Goal: Task Accomplishment & Management: Manage account settings

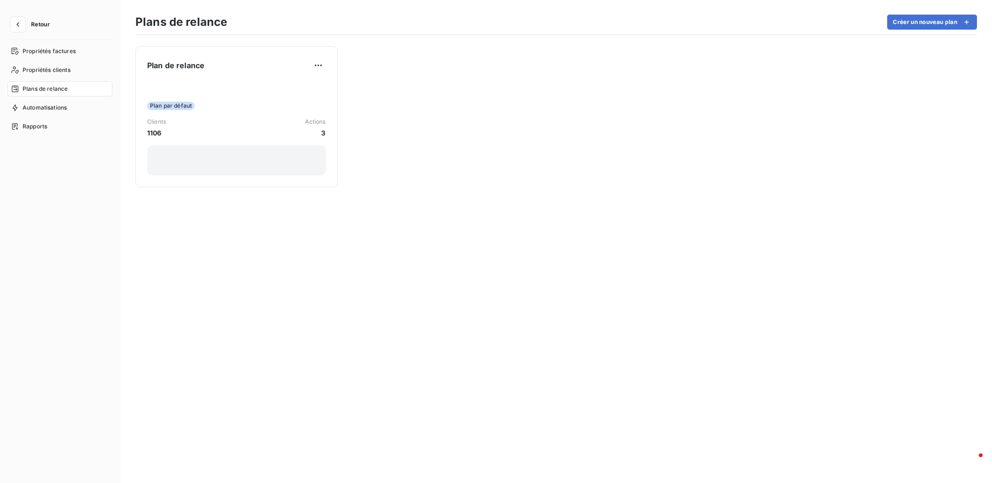
click at [26, 24] on button "Retour" at bounding box center [33, 24] width 50 height 15
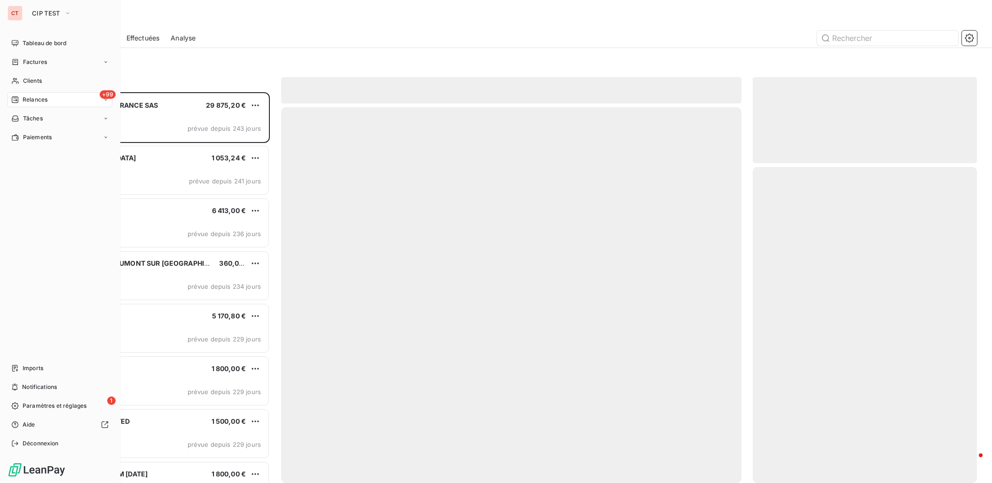
scroll to position [383, 216]
click at [51, 135] on span "Paiements" at bounding box center [37, 137] width 29 height 8
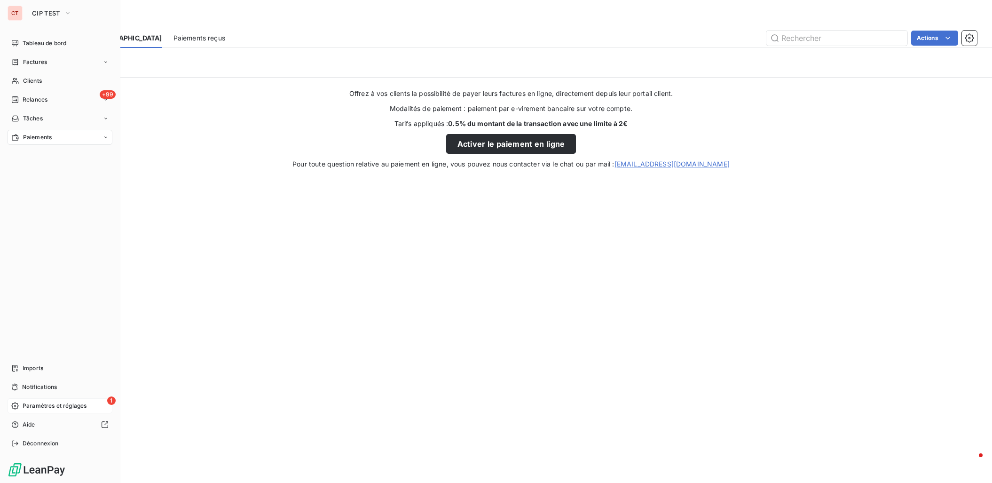
click at [43, 401] on div "1 Paramètres et réglages" at bounding box center [60, 405] width 105 height 15
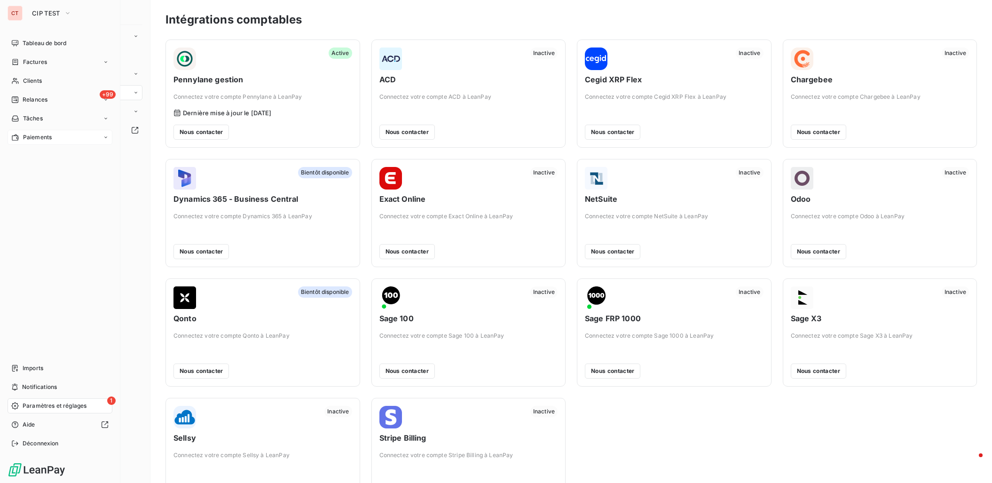
click at [71, 408] on span "Paramètres et réglages" at bounding box center [55, 405] width 64 height 8
click at [58, 405] on span "Paramètres et réglages" at bounding box center [55, 405] width 64 height 8
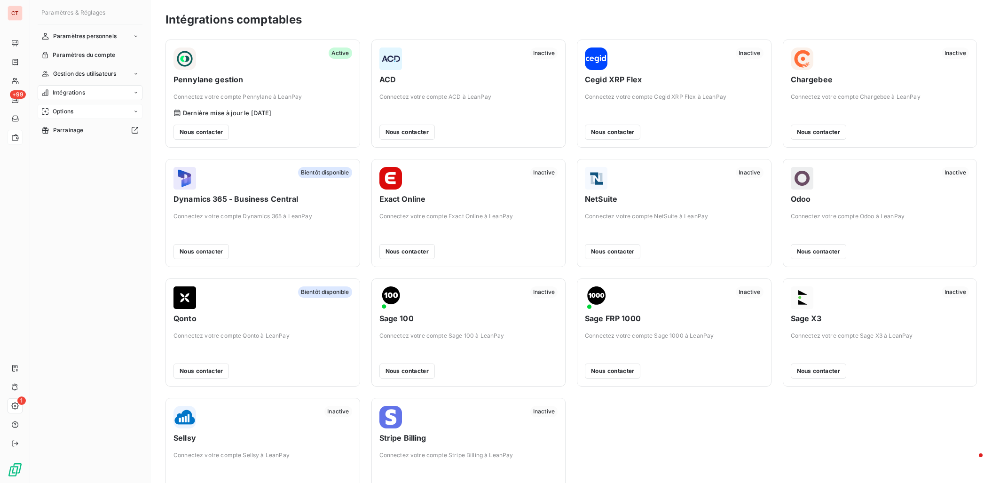
click at [77, 114] on div "Options" at bounding box center [90, 111] width 105 height 15
click at [77, 149] on span "Portail client" at bounding box center [70, 149] width 34 height 8
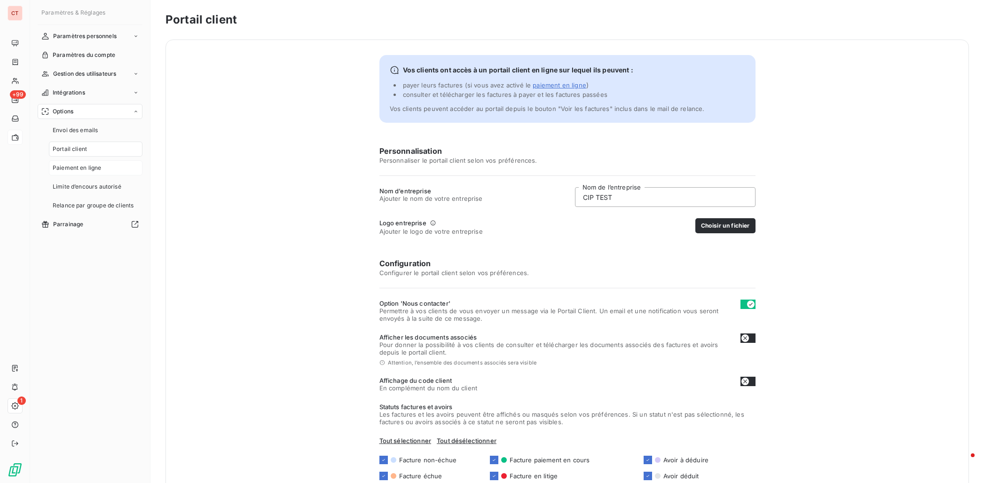
click at [79, 164] on span "Paiement en ligne" at bounding box center [77, 168] width 49 height 8
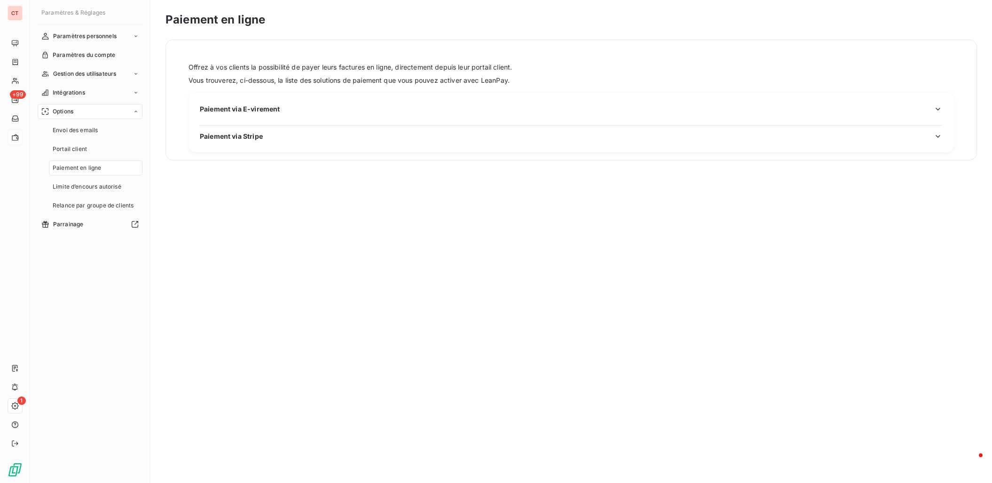
click at [258, 113] on span "Paiement via E-virement" at bounding box center [240, 109] width 80 height 10
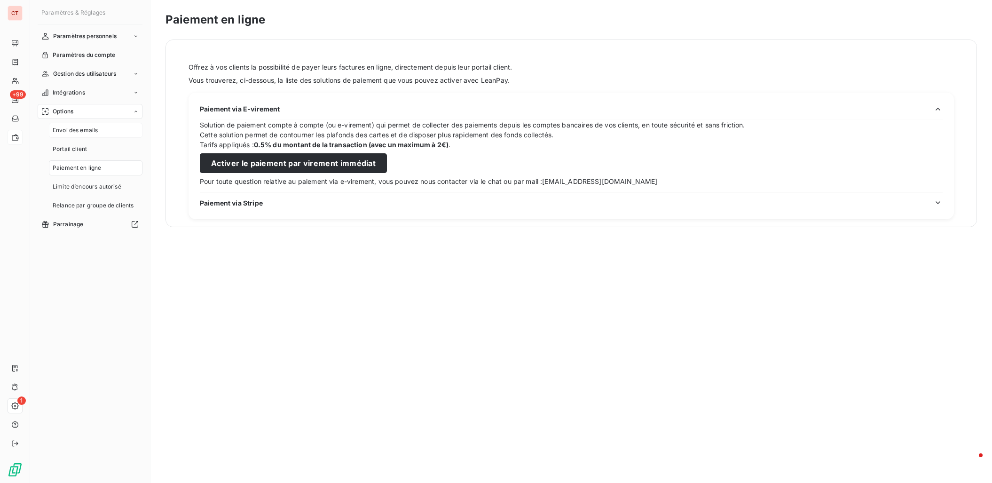
click at [96, 133] on span "Envoi des emails" at bounding box center [75, 130] width 45 height 8
click at [88, 150] on div "Portail client" at bounding box center [96, 148] width 94 height 15
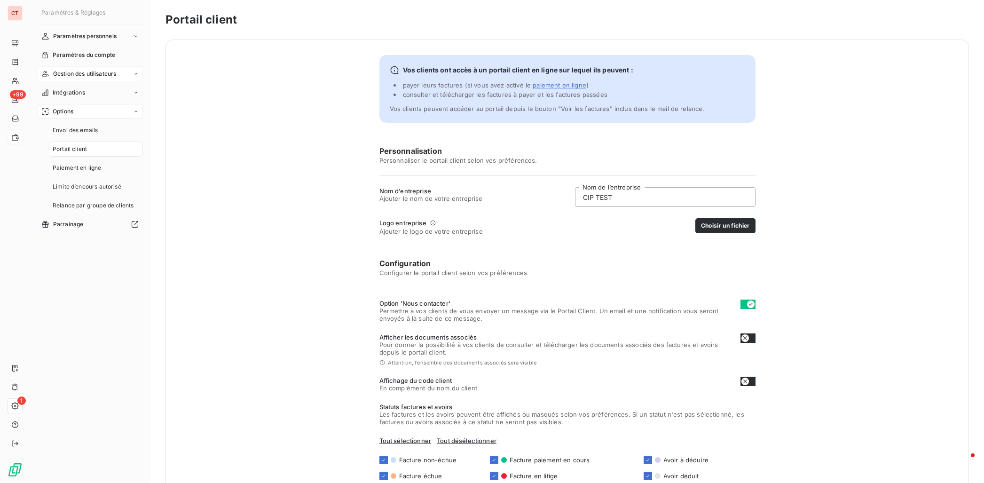
click at [88, 76] on span "Gestion des utilisateurs" at bounding box center [84, 74] width 63 height 8
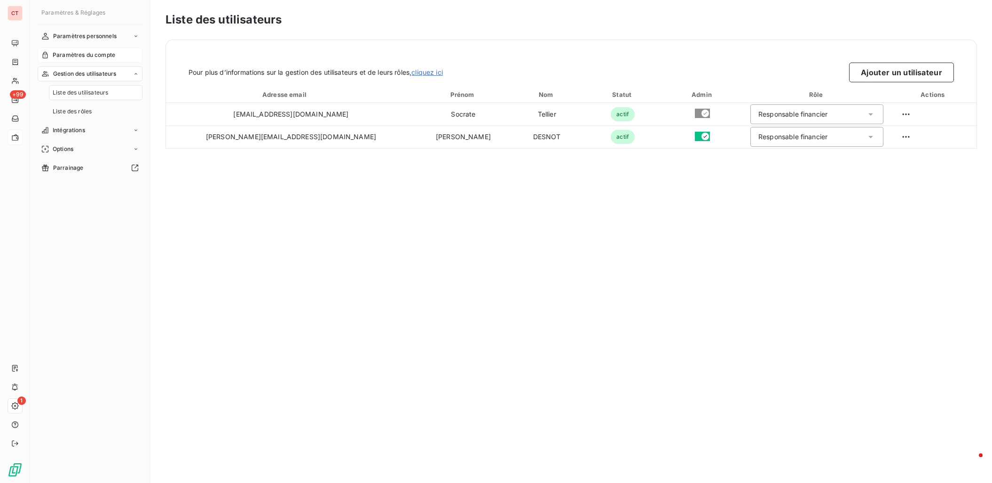
click at [113, 55] on span "Paramètres du compte" at bounding box center [84, 55] width 63 height 8
